Goal: Information Seeking & Learning: Learn about a topic

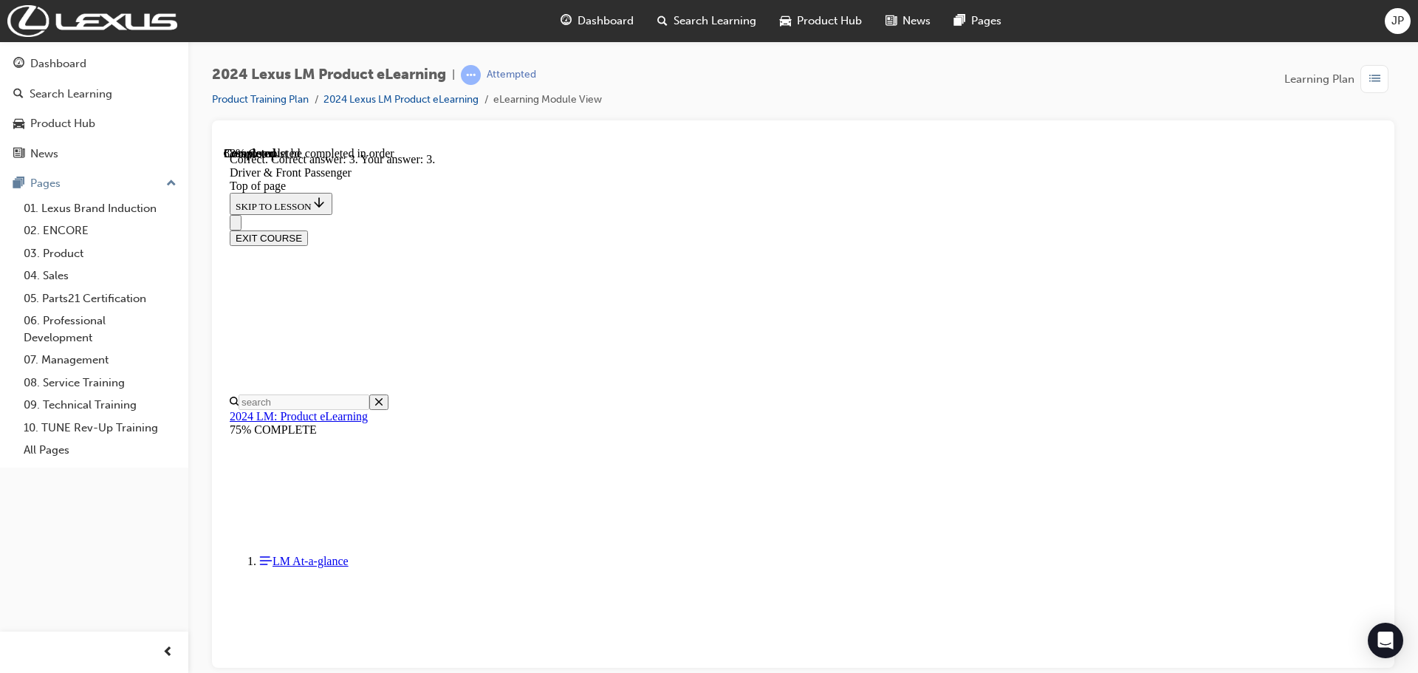
scroll to position [2677, 0]
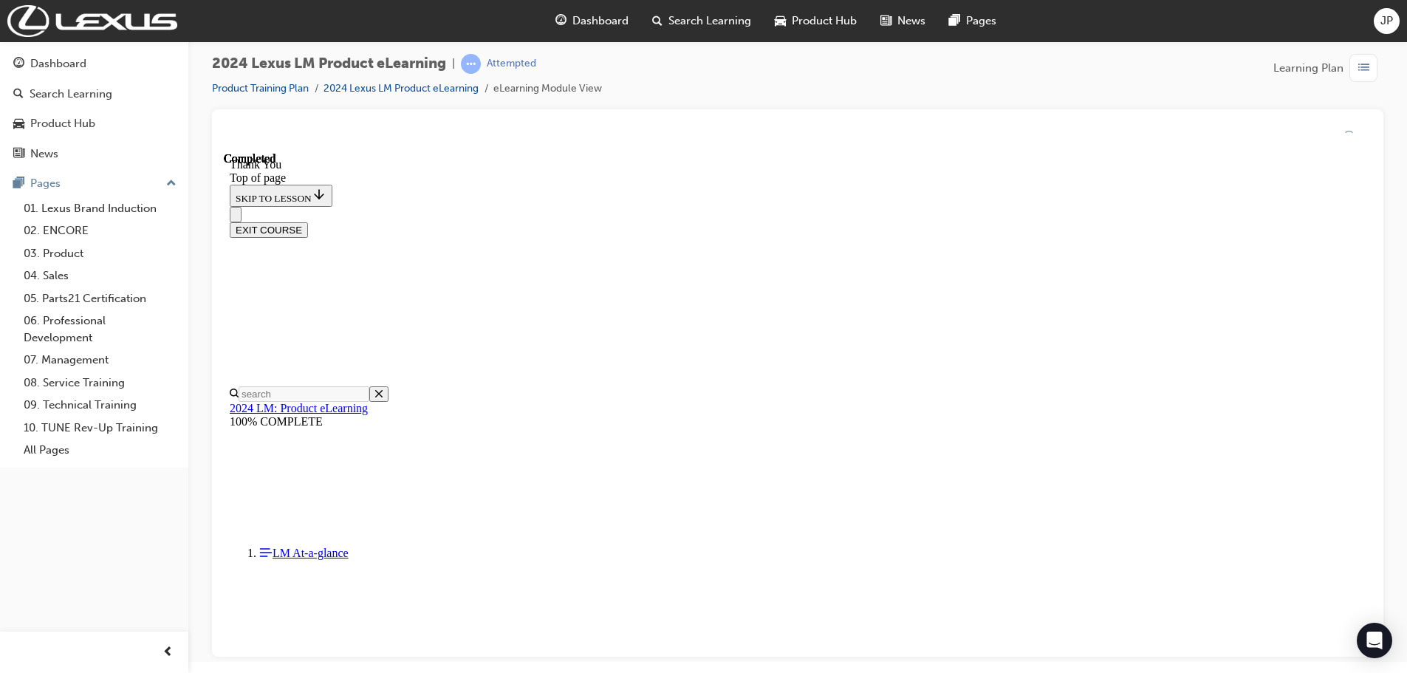
scroll to position [0, 0]
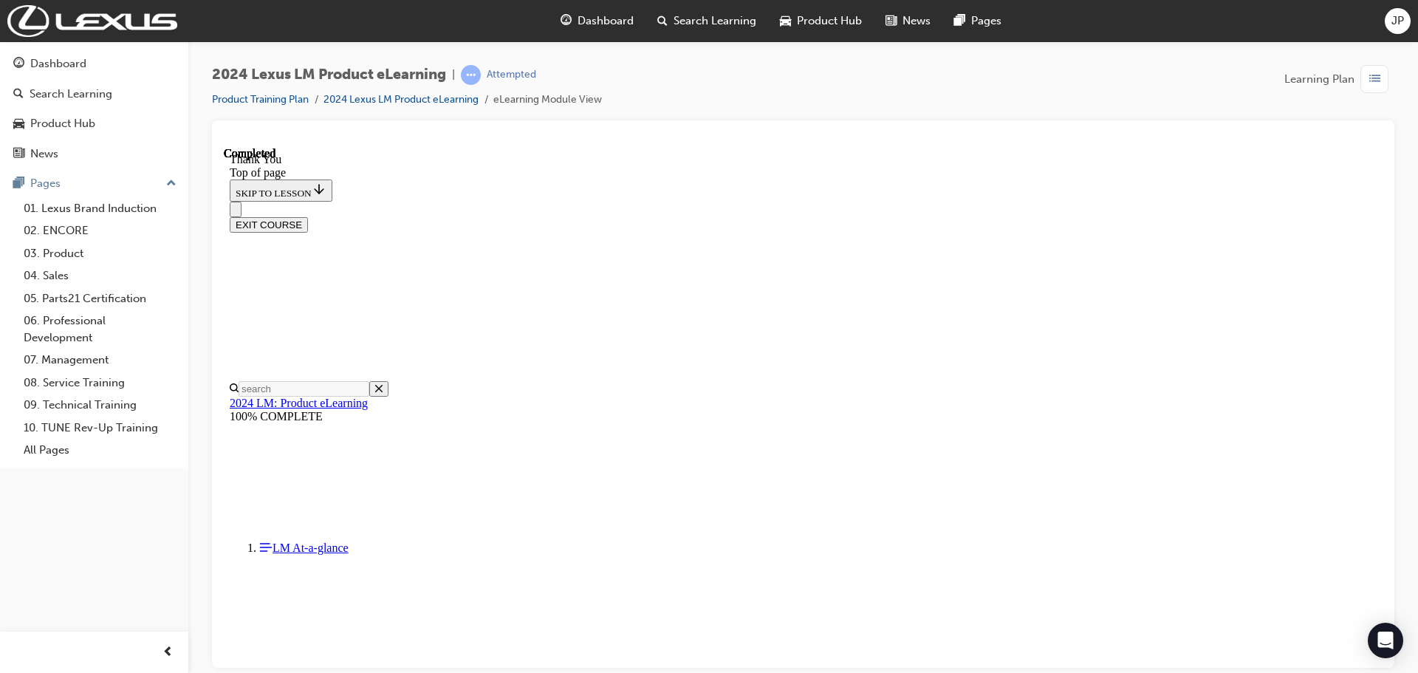
click at [1306, 216] on div "EXIT COURSE" at bounding box center [803, 224] width 1147 height 16
click at [308, 216] on button "EXIT COURSE" at bounding box center [269, 224] width 78 height 16
click at [280, 98] on link "Product Training Plan" at bounding box center [260, 99] width 97 height 13
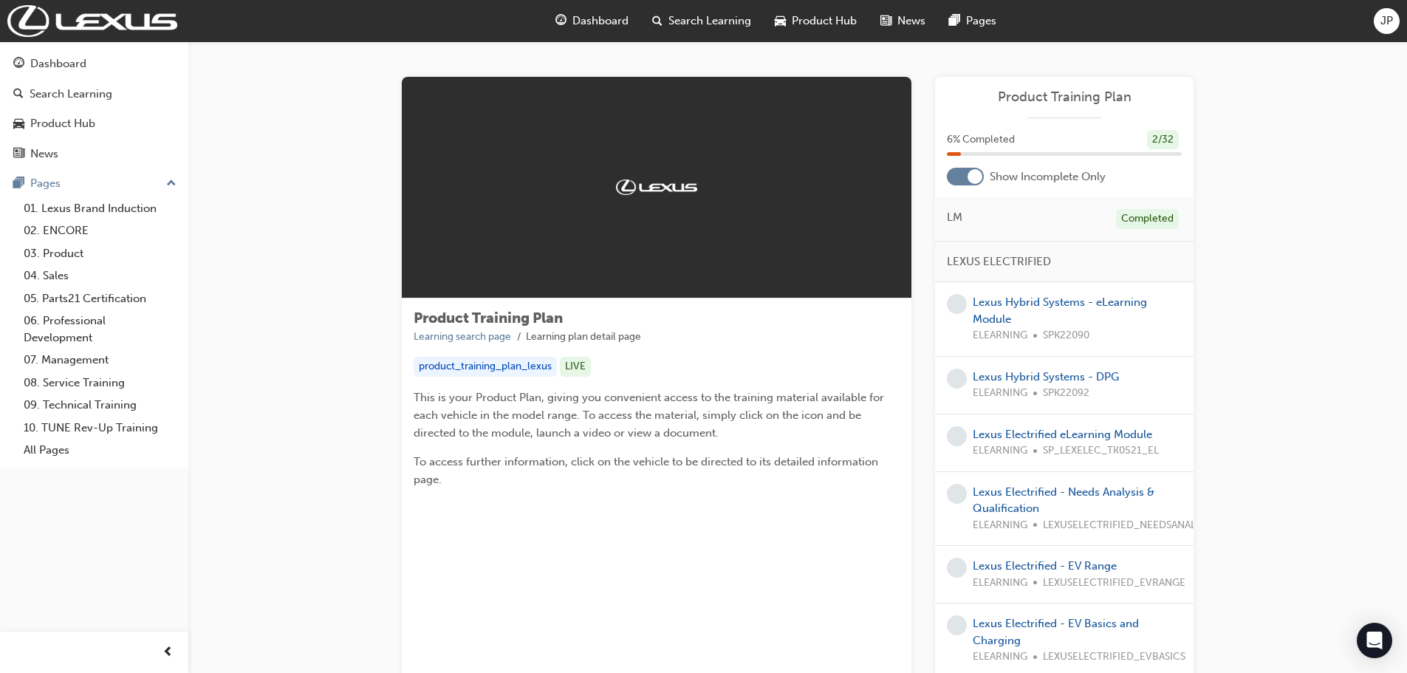
click at [1383, 32] on div "JP" at bounding box center [1387, 21] width 26 height 26
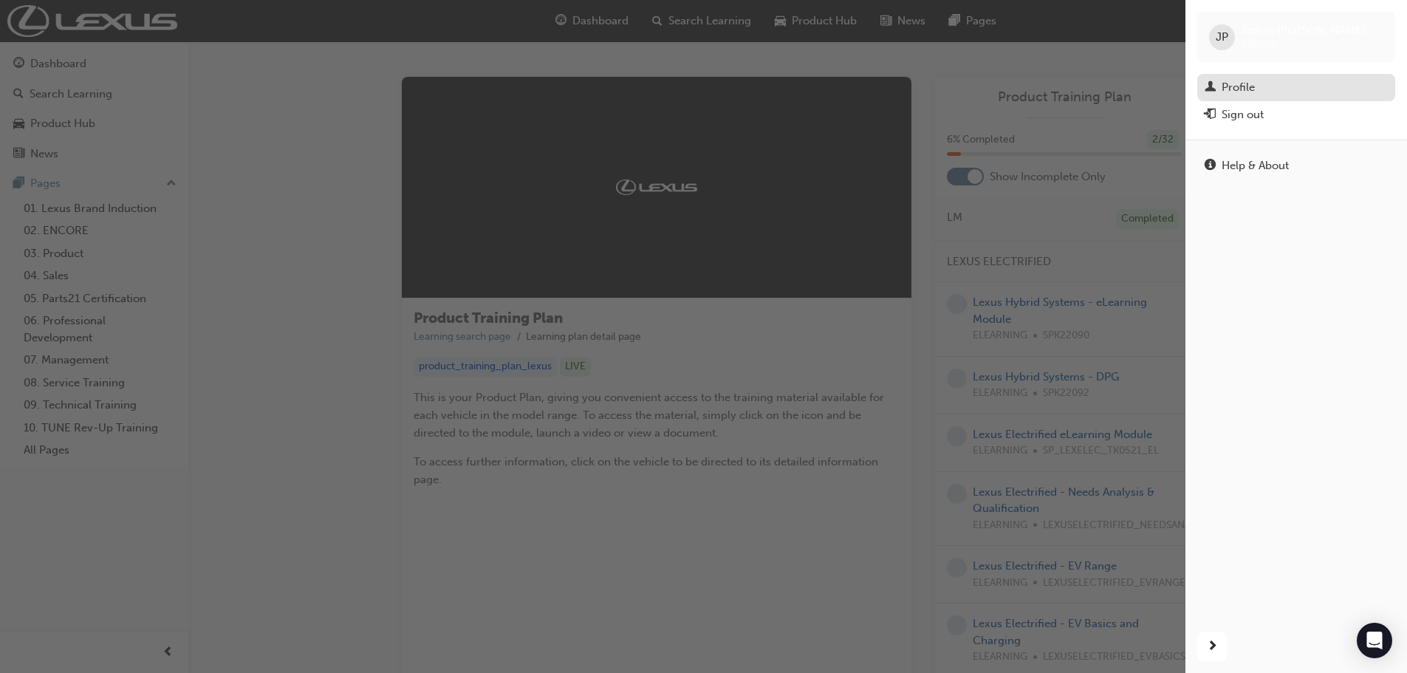
click at [1252, 82] on div "Profile" at bounding box center [1238, 87] width 33 height 17
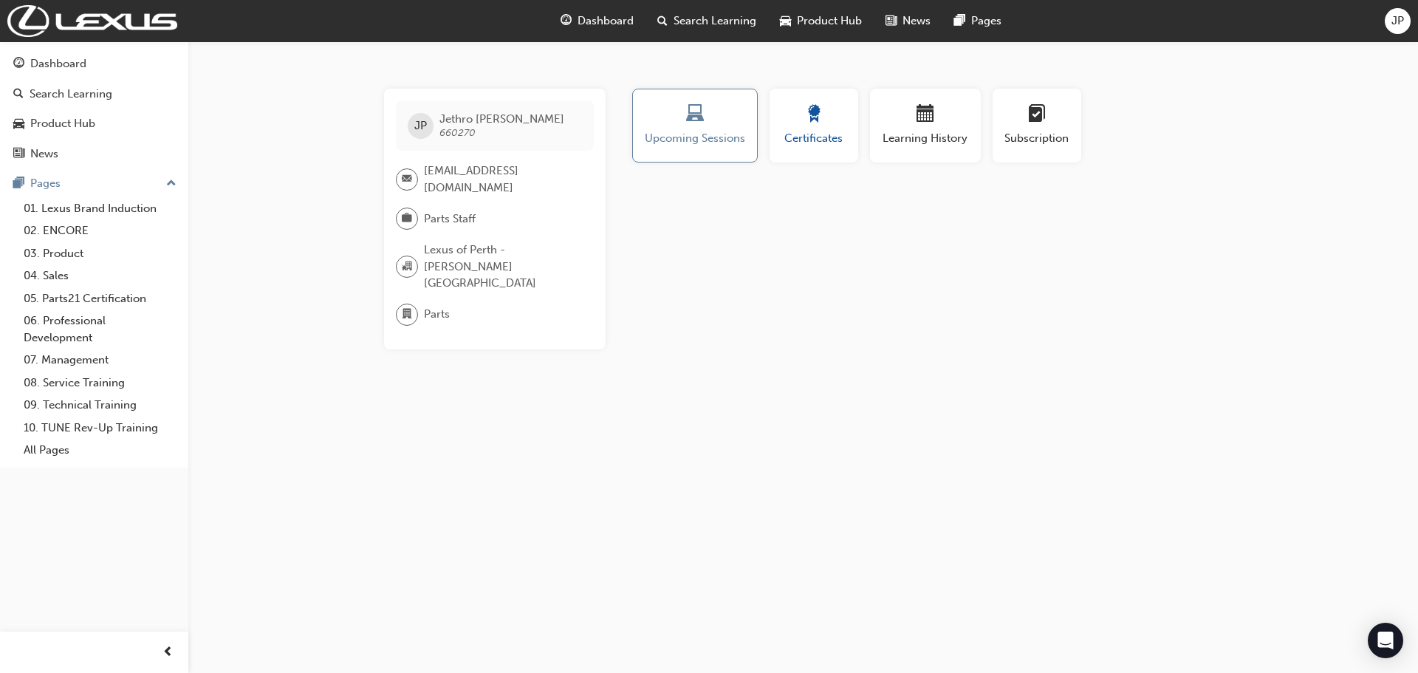
click at [783, 120] on div "button" at bounding box center [814, 116] width 66 height 23
click at [1135, 237] on button "Generate" at bounding box center [1140, 229] width 61 height 21
click at [1125, 296] on div "Profile Upcoming Sessions Certificates Learning History Subscription JP [PERSON…" at bounding box center [926, 219] width 594 height 261
click at [1151, 229] on link "Download PDF" at bounding box center [1135, 228] width 68 height 13
click at [820, 566] on div "JP [PERSON_NAME] 660270 [EMAIL_ADDRESS][DOMAIN_NAME] Parts Staff Lexus of Perth…" at bounding box center [709, 336] width 1418 height 673
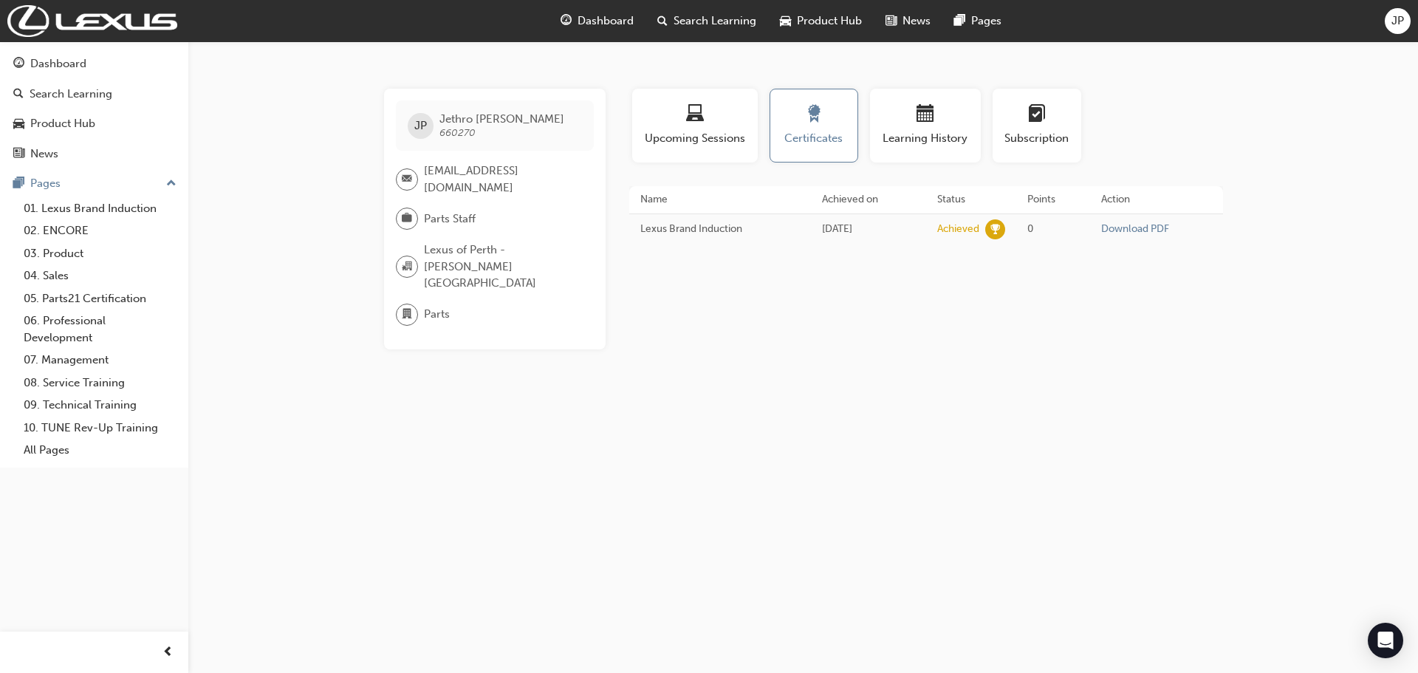
drag, startPoint x: 820, startPoint y: 529, endPoint x: 744, endPoint y: 410, distance: 141.2
click at [784, 467] on div "JP [PERSON_NAME] 660270 [EMAIL_ADDRESS][DOMAIN_NAME] Parts Staff Lexus of Perth…" at bounding box center [709, 336] width 1418 height 673
click at [103, 68] on div "Dashboard" at bounding box center [94, 64] width 162 height 18
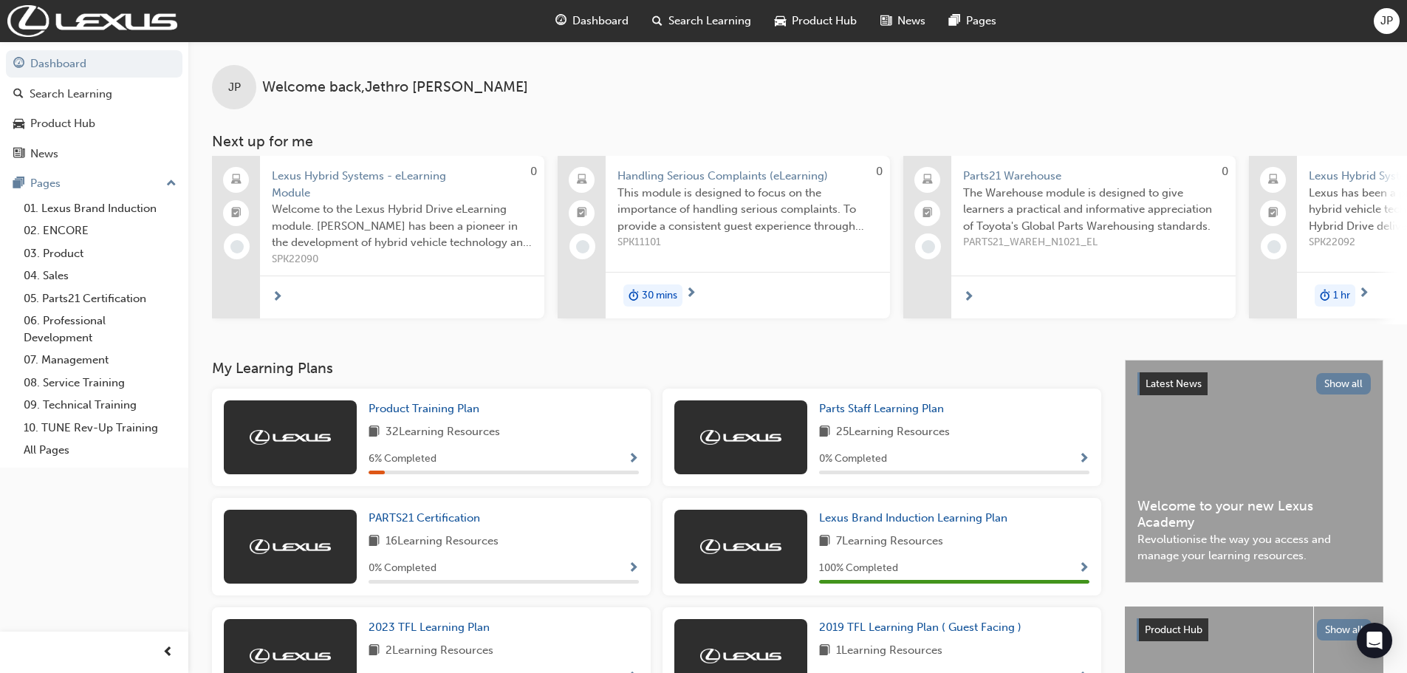
click at [589, 27] on span "Dashboard" at bounding box center [600, 21] width 56 height 17
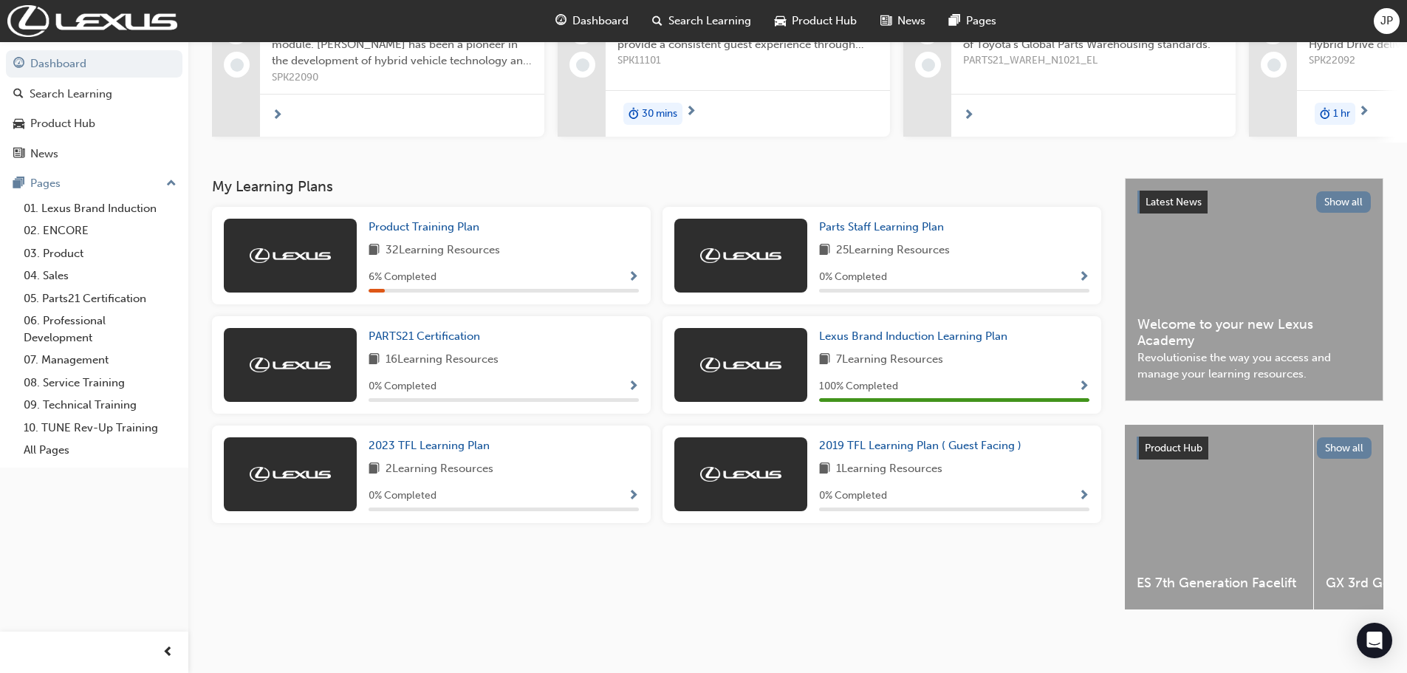
scroll to position [194, 0]
click at [632, 271] on span "Show Progress" at bounding box center [633, 277] width 11 height 13
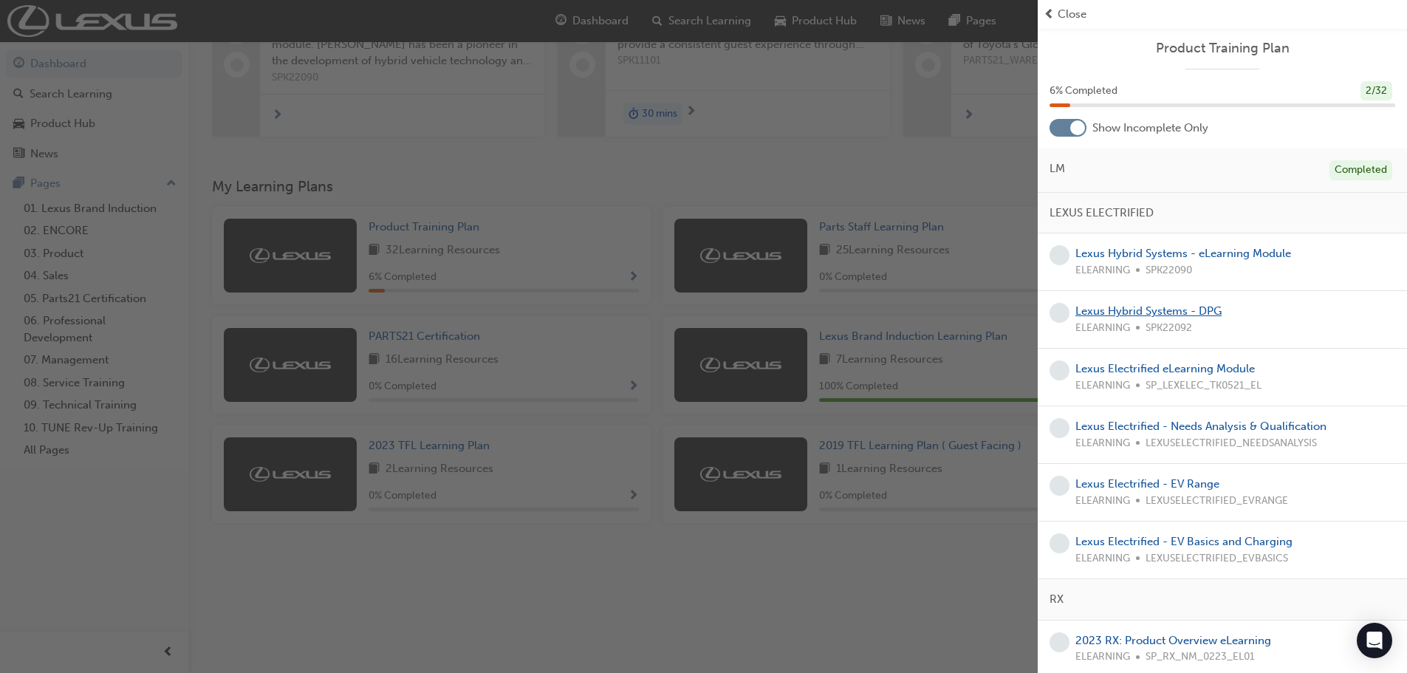
click at [1213, 307] on link "Lexus Hybrid Systems - DPG" at bounding box center [1149, 310] width 146 height 13
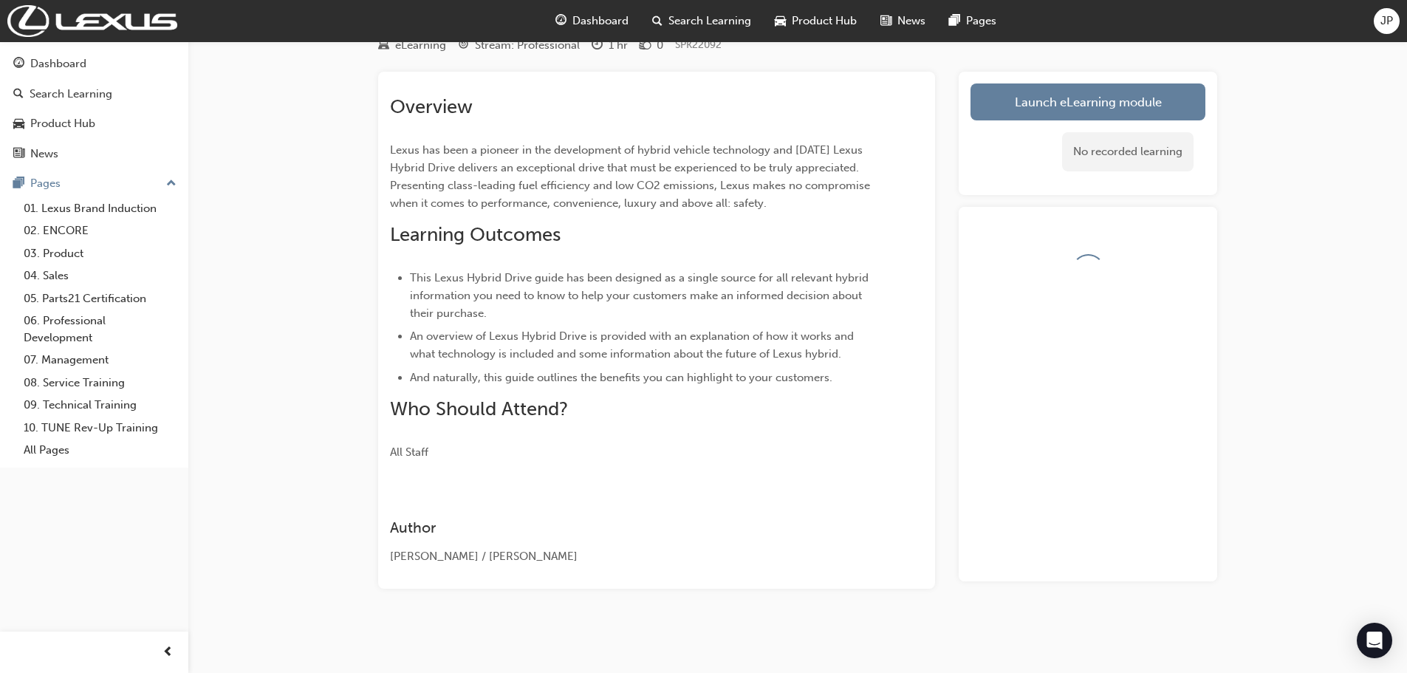
scroll to position [95, 0]
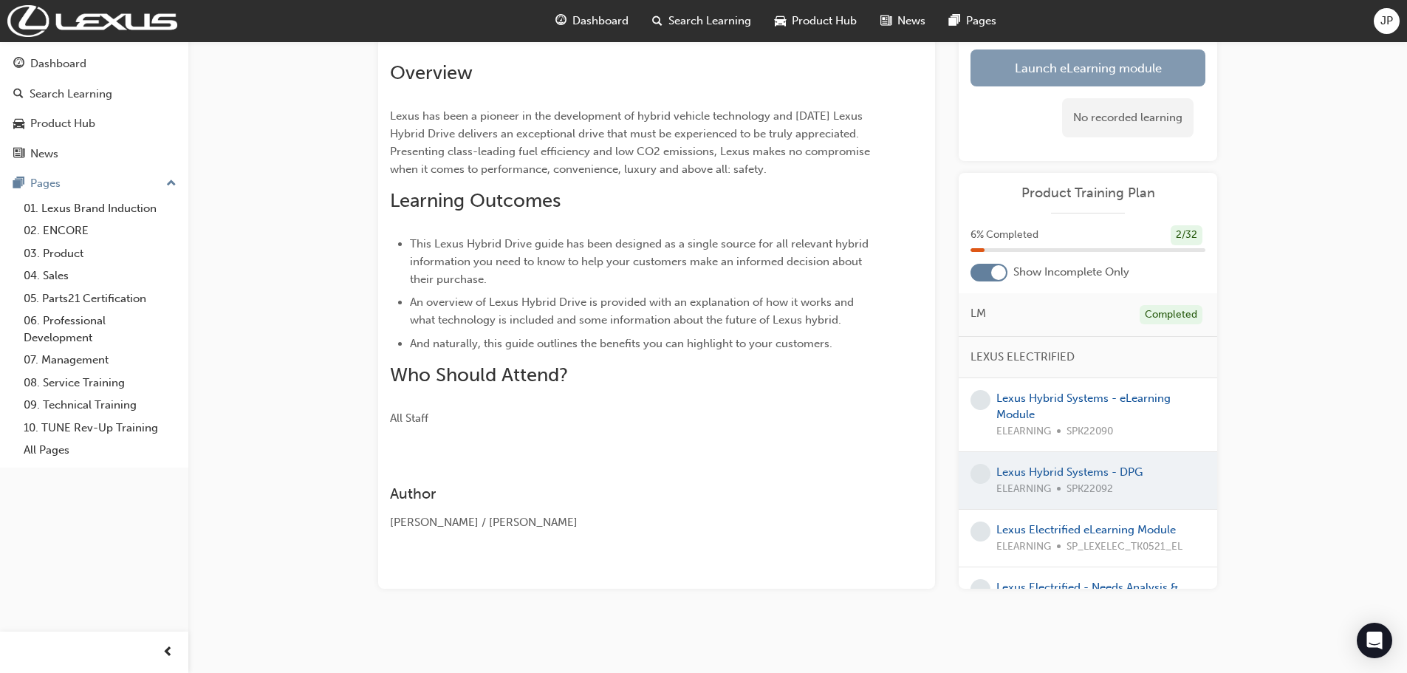
click at [1109, 72] on link "Launch eLearning module" at bounding box center [1088, 67] width 235 height 37
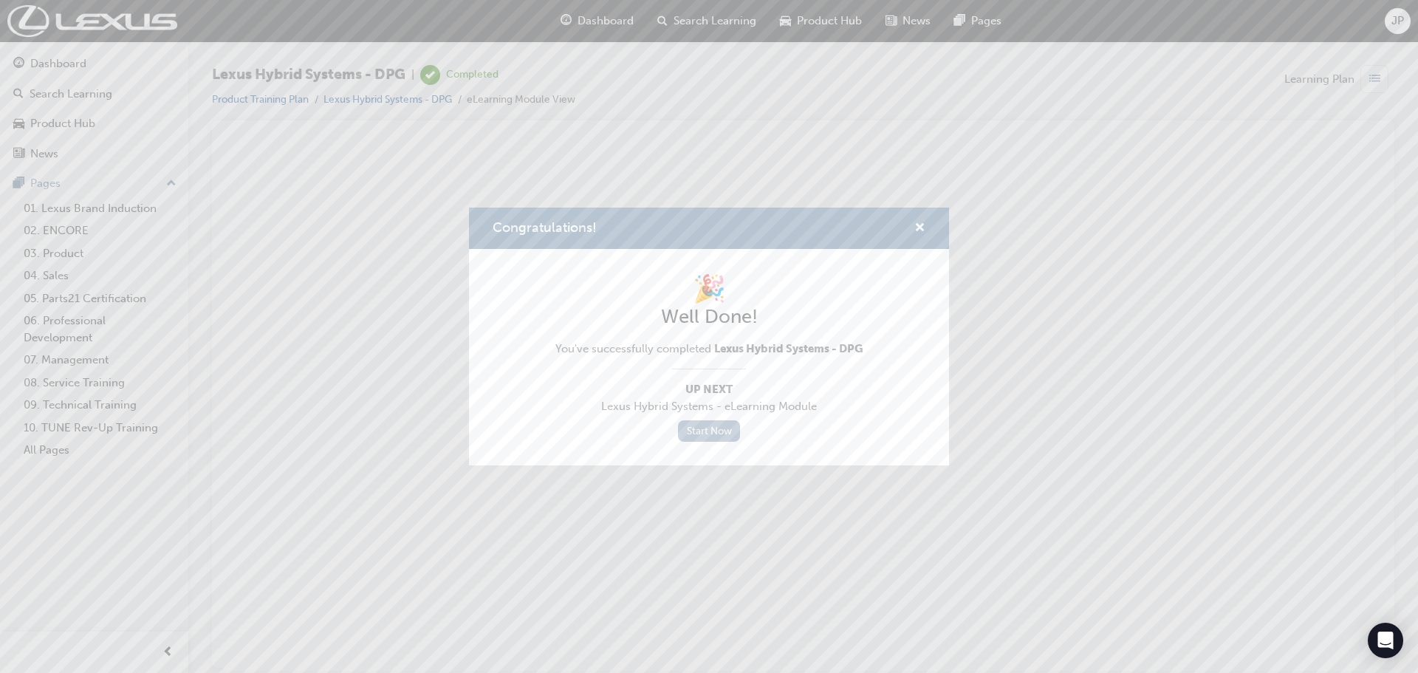
click at [725, 434] on link "Start Now" at bounding box center [709, 430] width 62 height 21
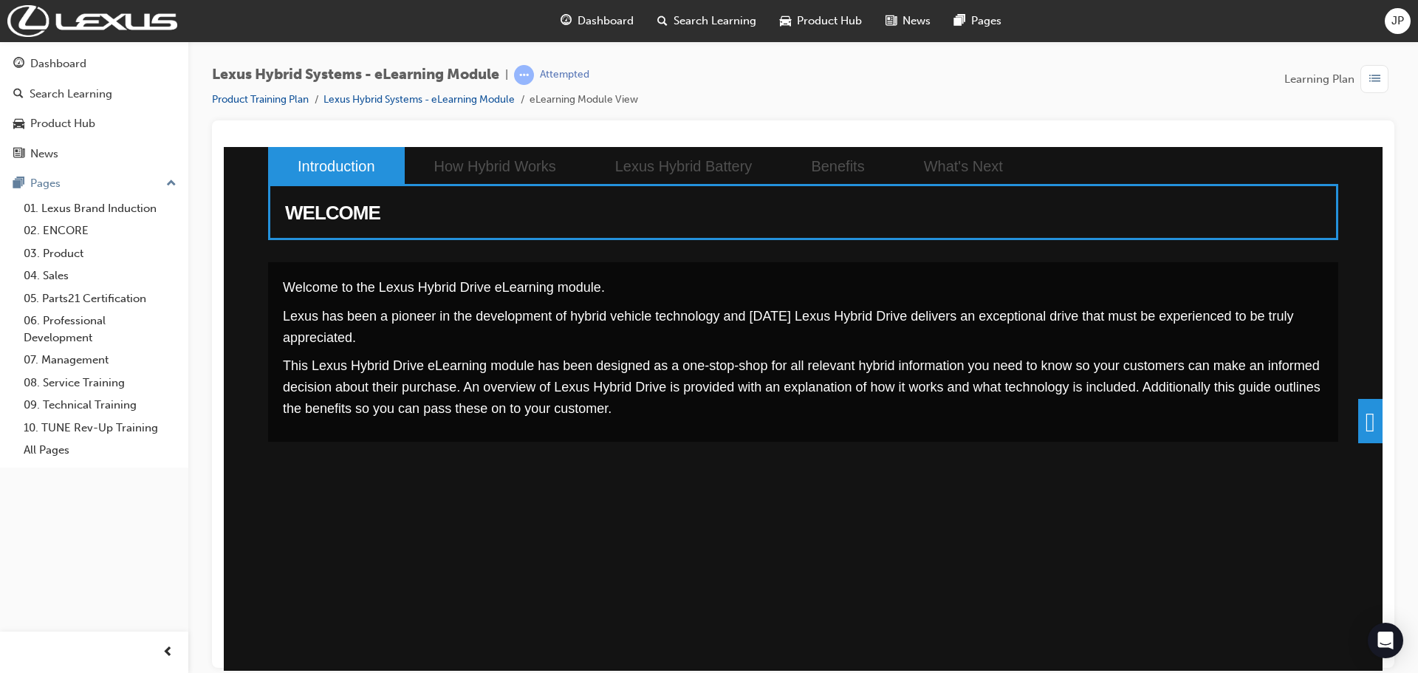
click at [1358, 408] on span at bounding box center [1370, 420] width 24 height 44
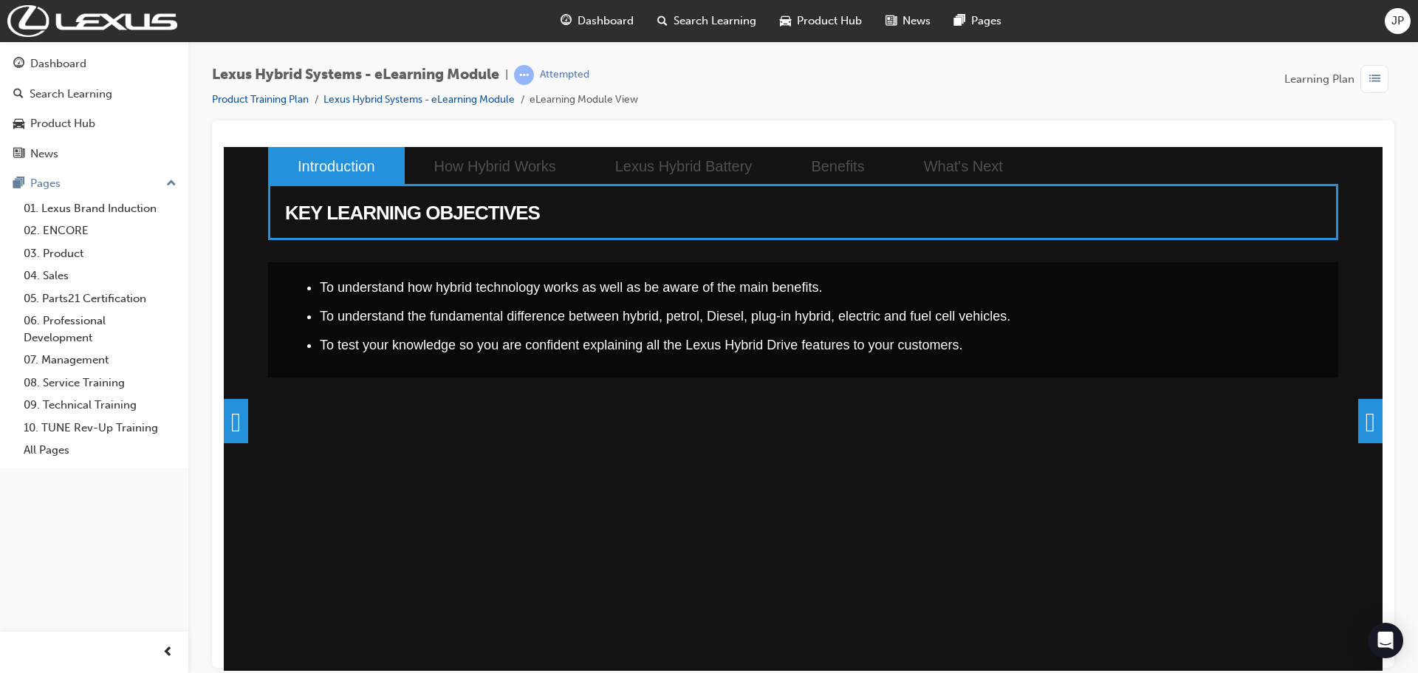
click at [1358, 422] on span at bounding box center [1370, 420] width 24 height 44
